Goal: Information Seeking & Learning: Find specific fact

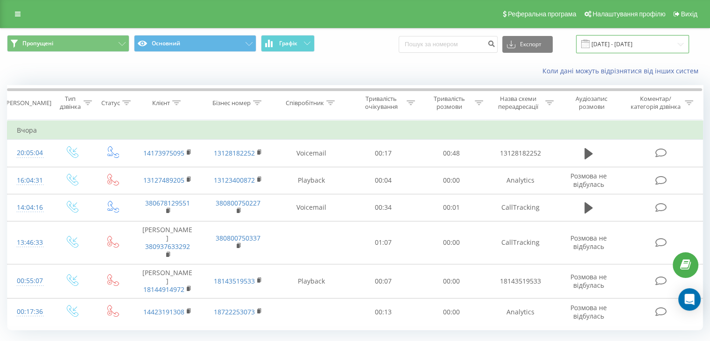
click at [608, 45] on input "[DATE] - [DATE]" at bounding box center [632, 44] width 113 height 18
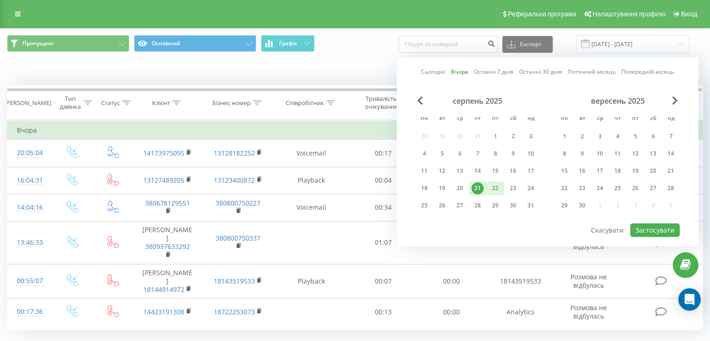
click at [498, 187] on div "22" at bounding box center [495, 188] width 12 height 12
click at [647, 227] on button "Застосувати" at bounding box center [654, 230] width 49 height 14
type input "[DATE] - [DATE]"
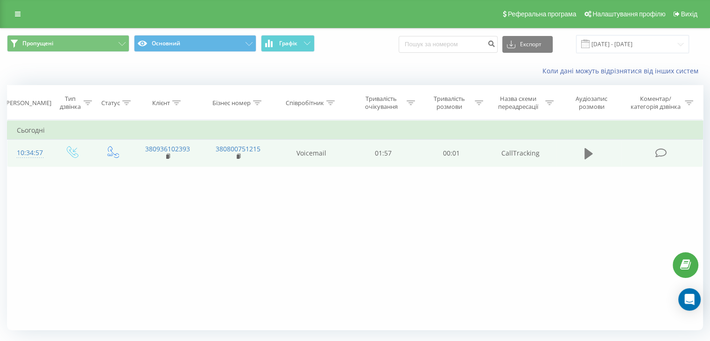
click at [589, 152] on icon at bounding box center [588, 153] width 8 height 11
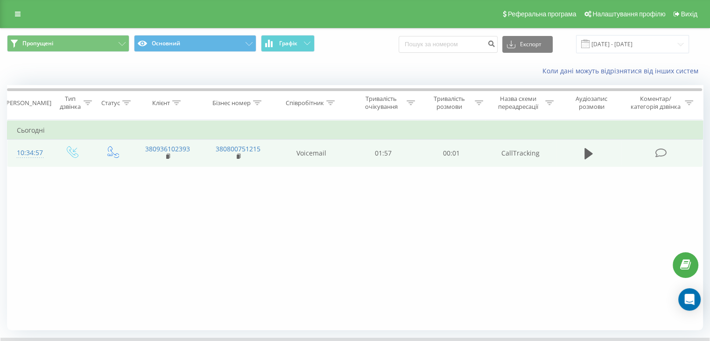
click at [39, 151] on div "10:34:57" at bounding box center [29, 153] width 25 height 18
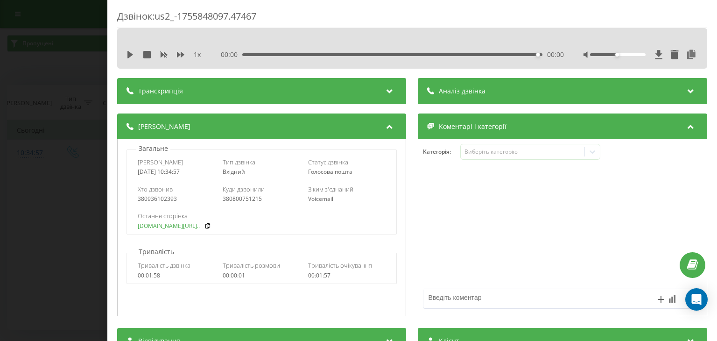
click at [185, 228] on link "[DOMAIN_NAME][URL].." at bounding box center [169, 226] width 62 height 7
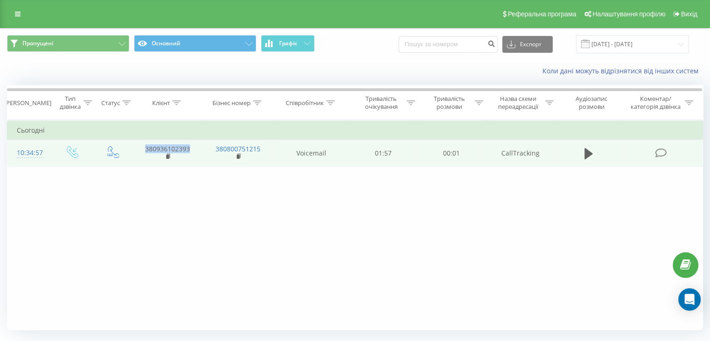
drag, startPoint x: 172, startPoint y: 147, endPoint x: 193, endPoint y: 146, distance: 21.0
click at [193, 146] on td "380936102393" at bounding box center [167, 153] width 70 height 27
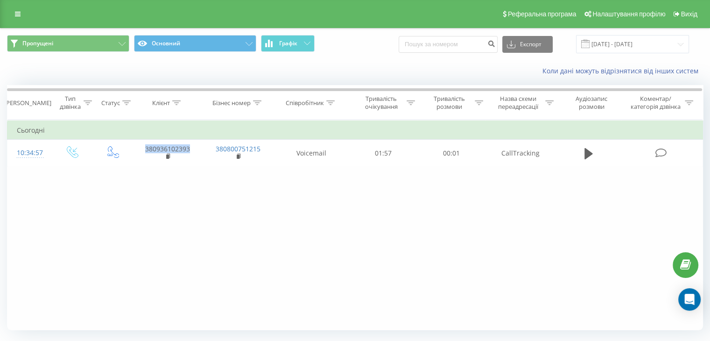
copy link "380936102393"
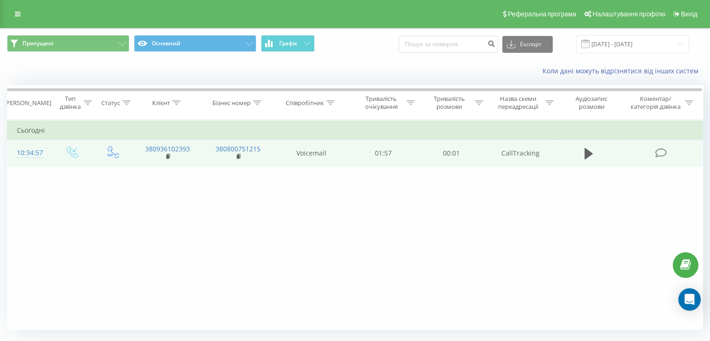
click at [19, 152] on div "10:34:57" at bounding box center [29, 153] width 25 height 18
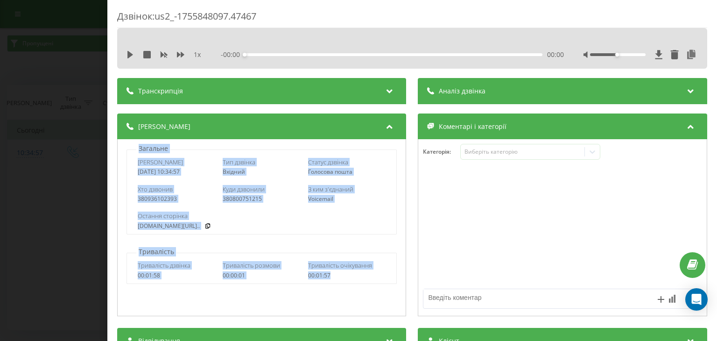
drag, startPoint x: 120, startPoint y: 148, endPoint x: 366, endPoint y: 281, distance: 279.8
click at [366, 281] on div "Загальне Дата дзвінка [DATE] 10:34:57 Тип дзвінка Вхідний Статус дзвінка Голосо…" at bounding box center [261, 227] width 289 height 177
copy div "Загальне Дата дзвінка [DATE] 10:34:57 Тип дзвінка Вхідний Статус дзвінка Голосо…"
click at [257, 224] on div "[DOMAIN_NAME][URL].." at bounding box center [262, 226] width 248 height 7
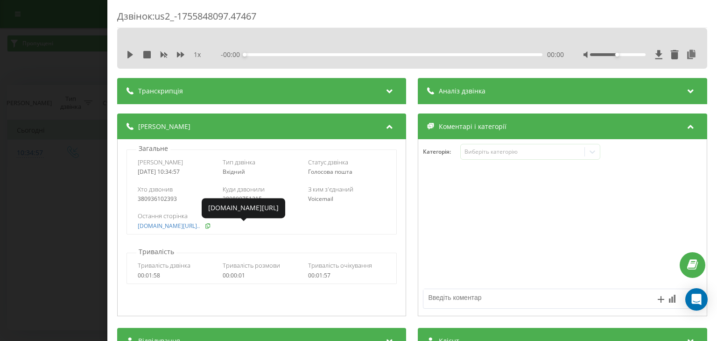
click at [211, 223] on icon at bounding box center [207, 226] width 7 height 6
